Goal: Task Accomplishment & Management: Manage account settings

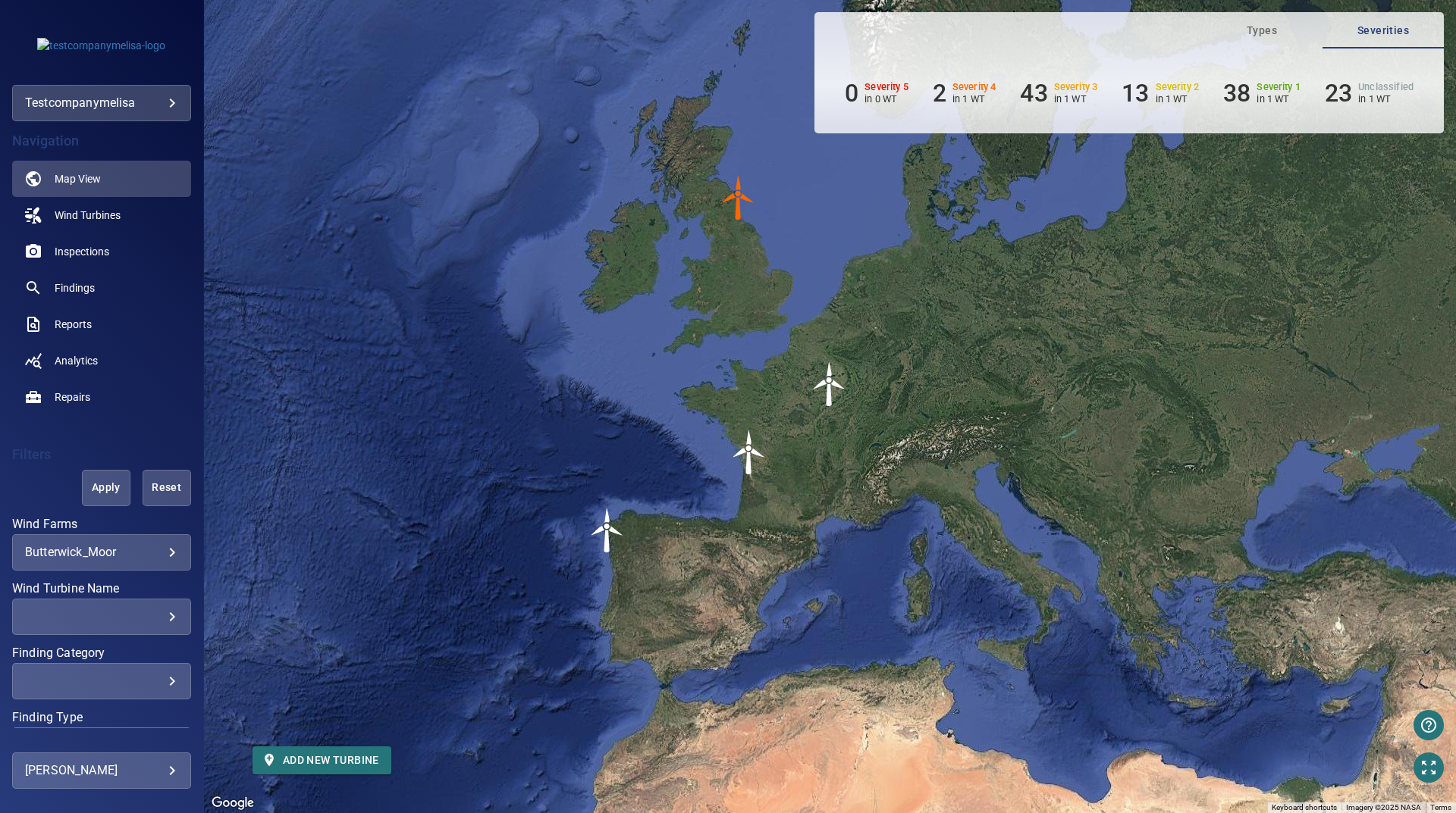
click at [98, 779] on body "**********" at bounding box center [728, 406] width 1456 height 813
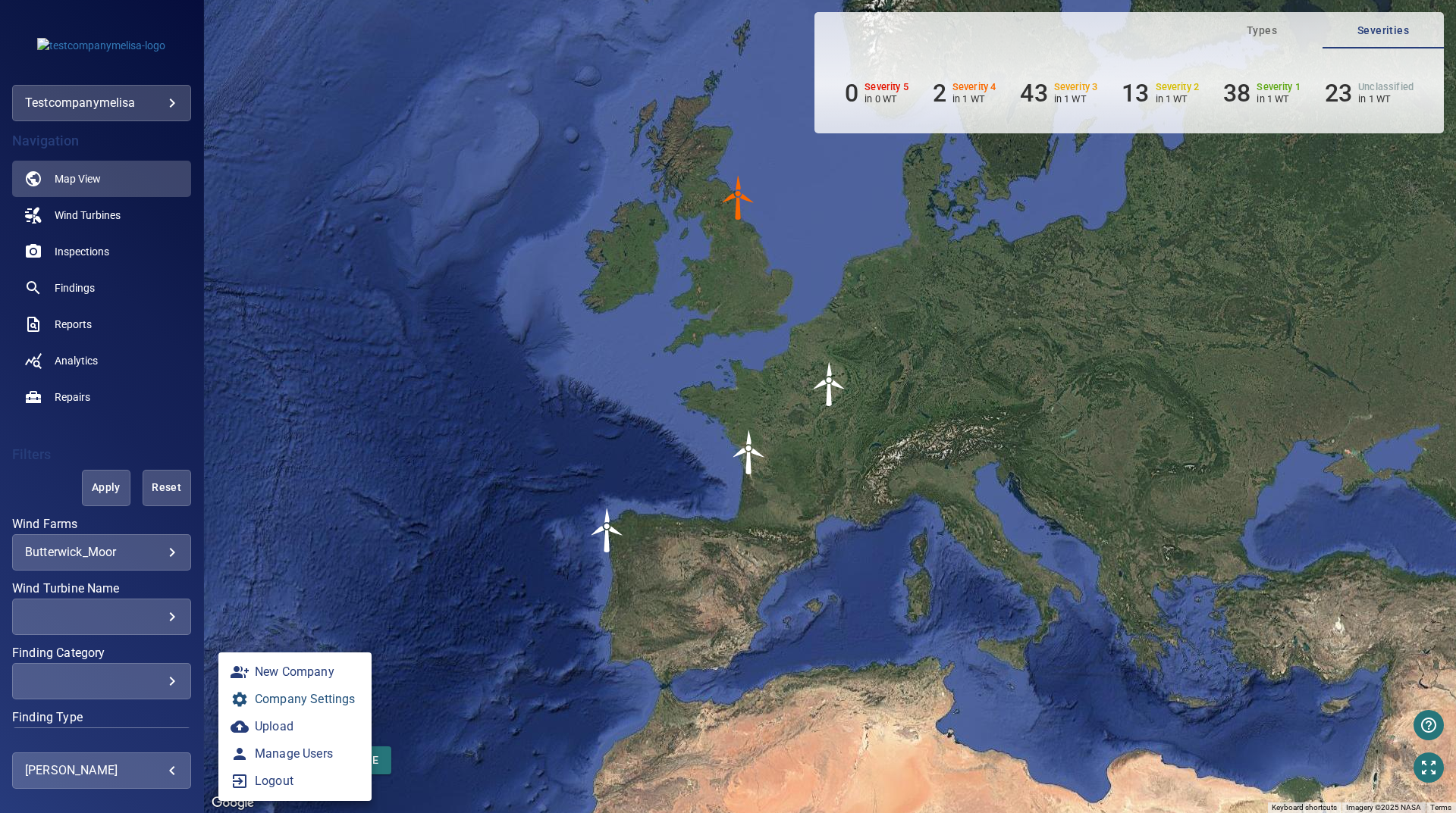
click at [314, 687] on link "Company Settings" at bounding box center [295, 699] width 153 height 28
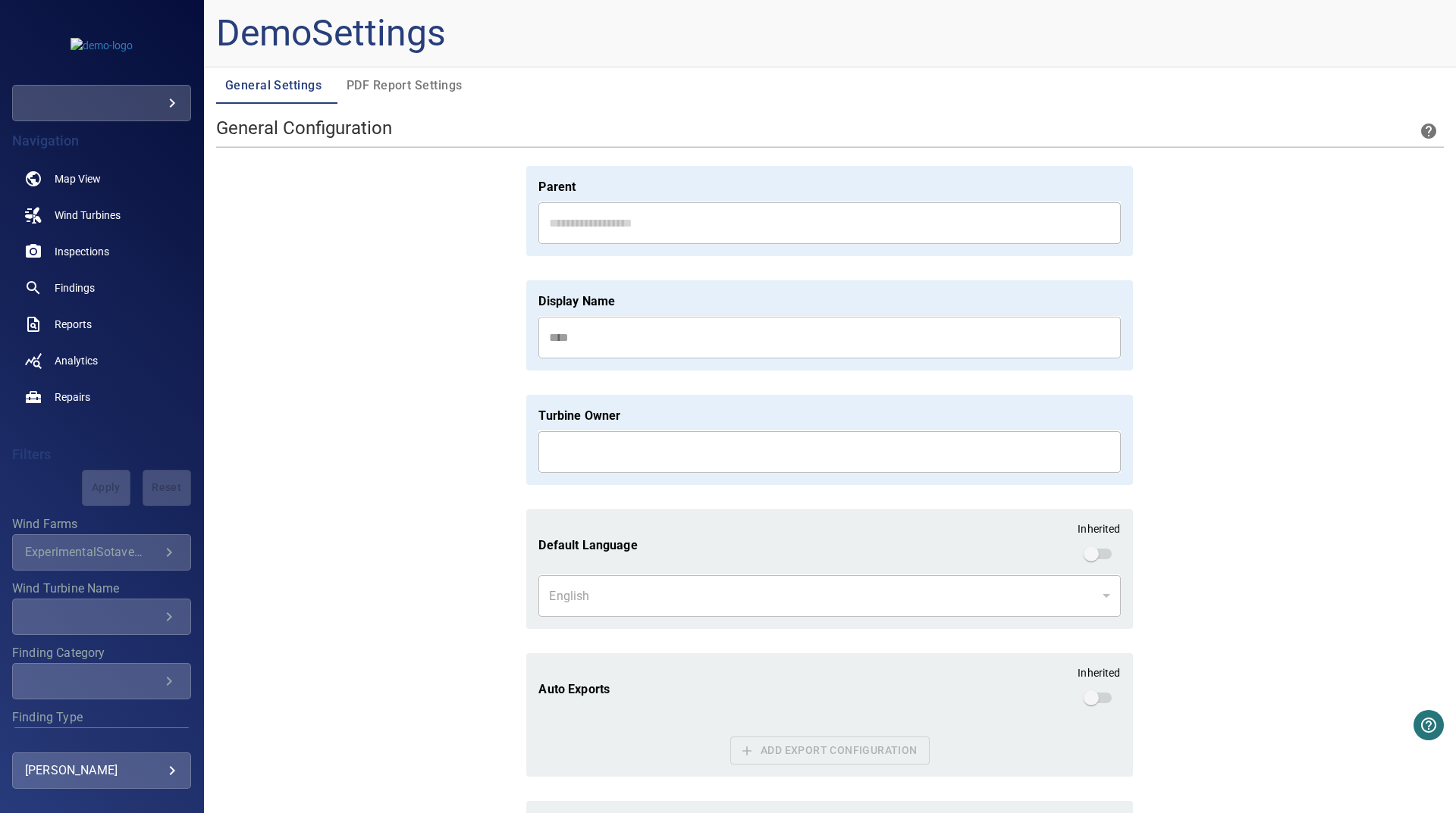
click at [433, 81] on span "PDF Report Settings" at bounding box center [405, 85] width 116 height 21
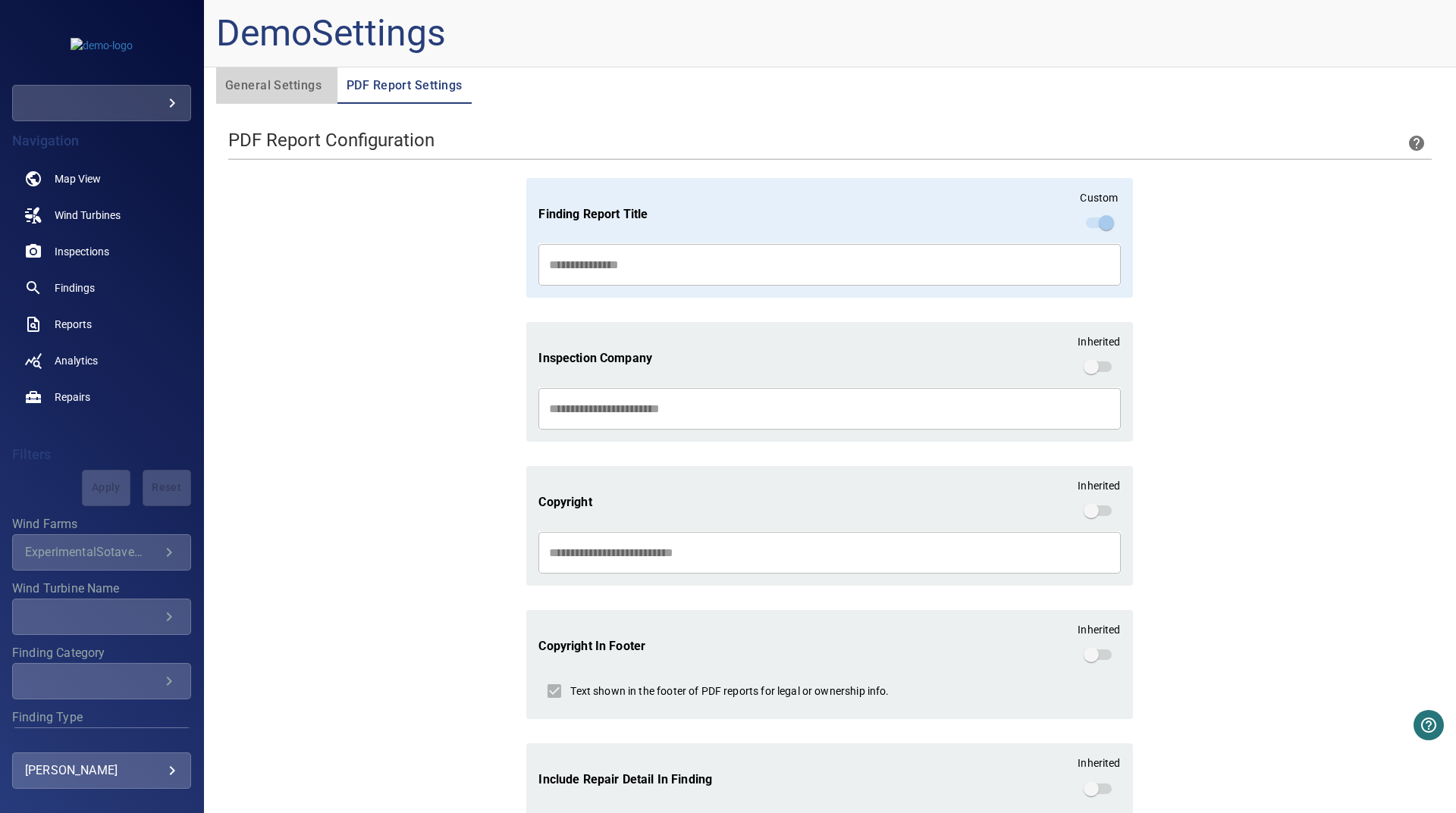
click at [257, 99] on button "General Settings" at bounding box center [276, 85] width 121 height 36
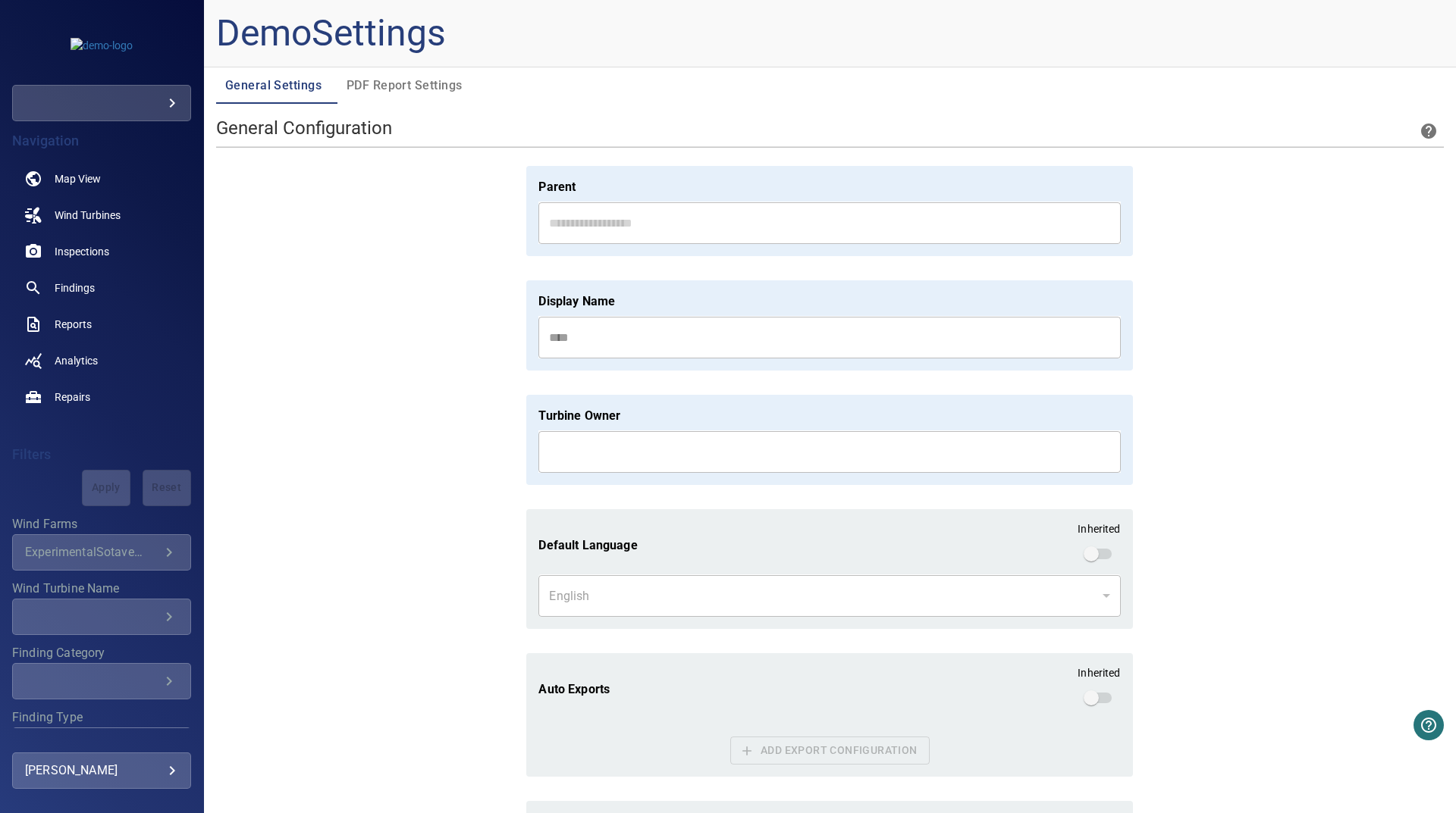
click at [399, 84] on span "PDF Report Settings" at bounding box center [405, 85] width 116 height 21
click at [428, 90] on span "PDF Report Settings" at bounding box center [405, 85] width 116 height 21
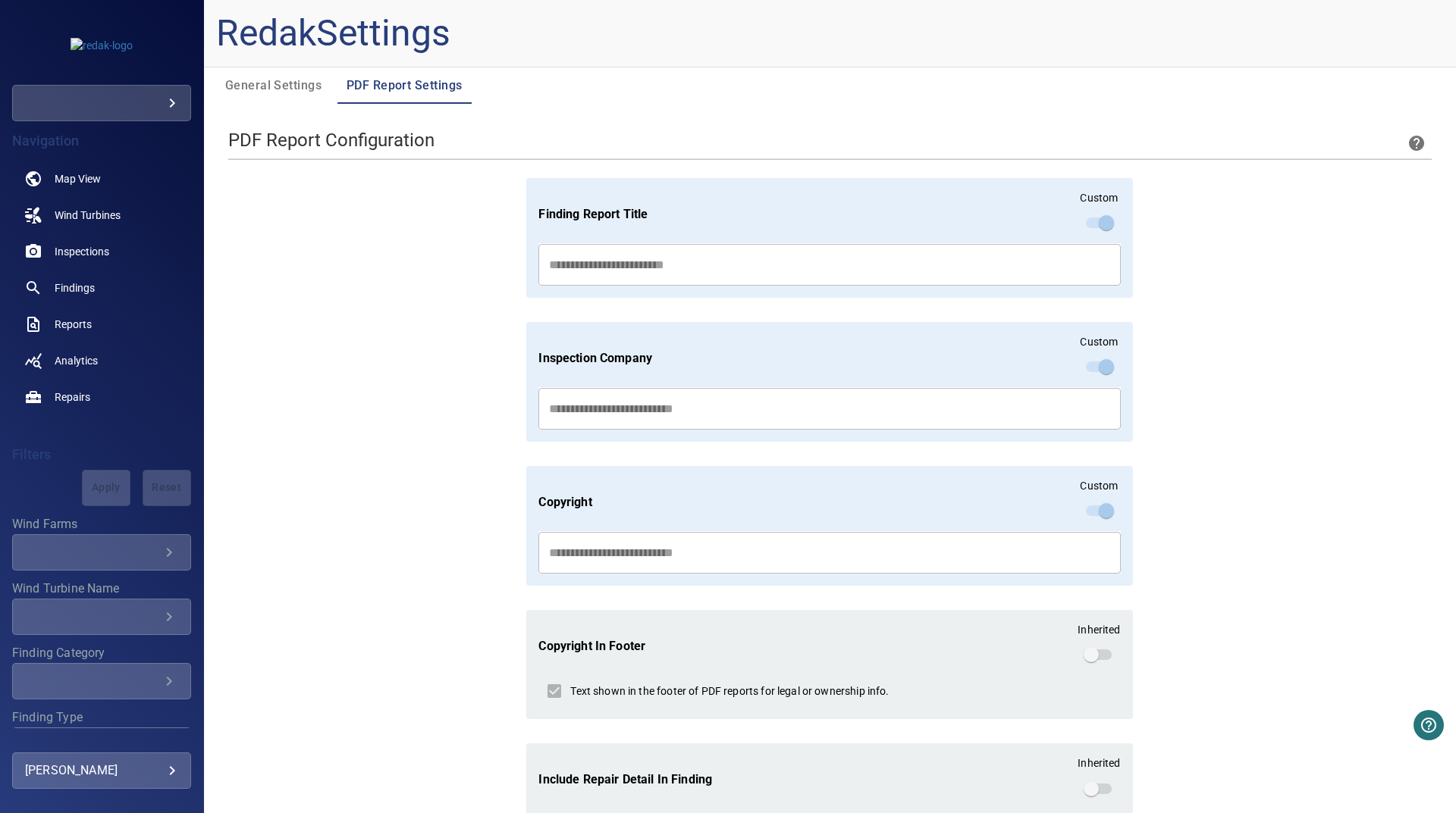
drag, startPoint x: 357, startPoint y: 296, endPoint x: 324, endPoint y: 147, distance: 152.6
